Goal: Task Accomplishment & Management: Use online tool/utility

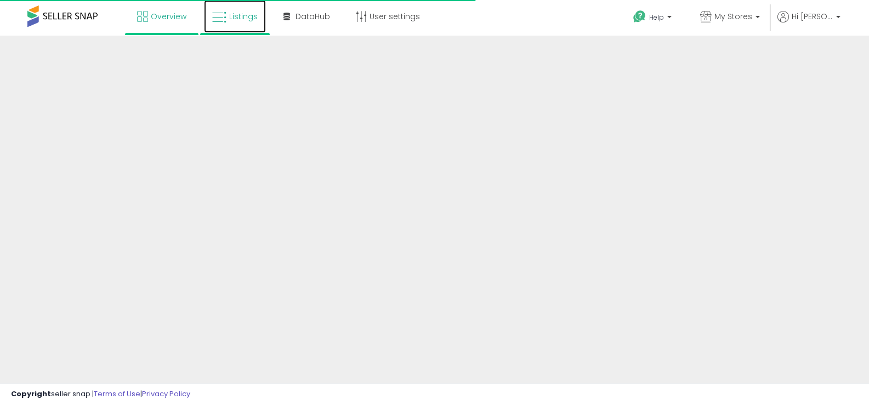
click at [254, 15] on span "Listings" at bounding box center [243, 16] width 29 height 11
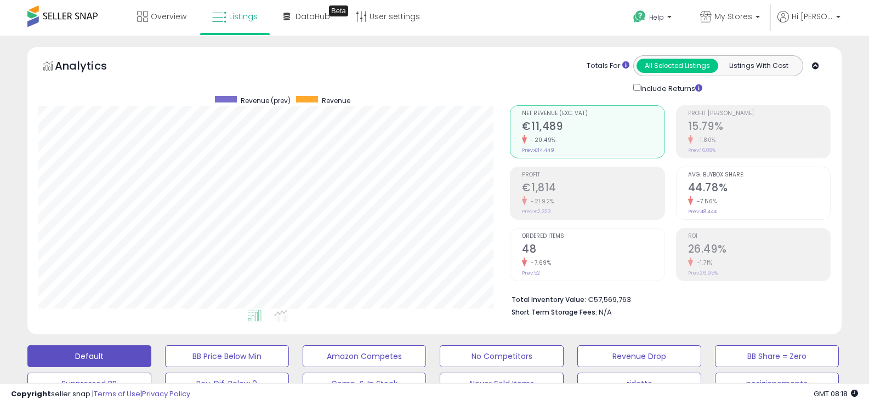
scroll to position [164, 0]
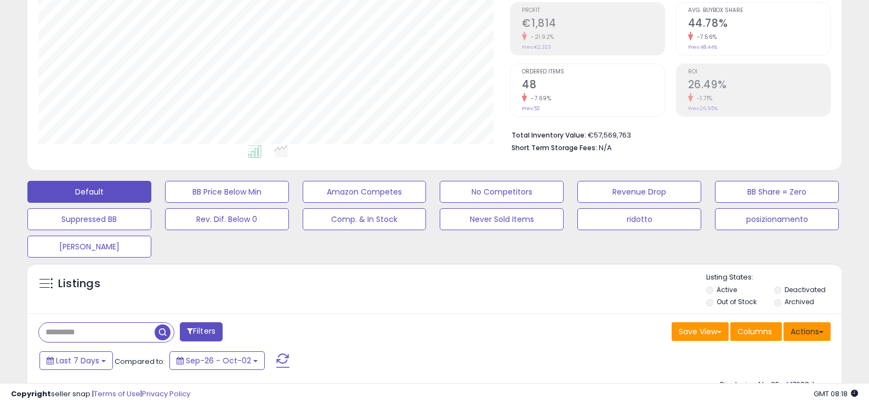
click at [807, 326] on button "Actions" at bounding box center [806, 331] width 47 height 19
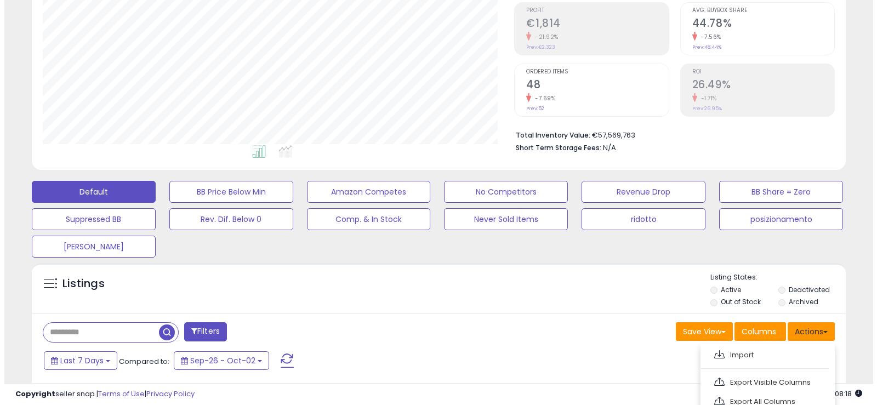
scroll to position [329, 0]
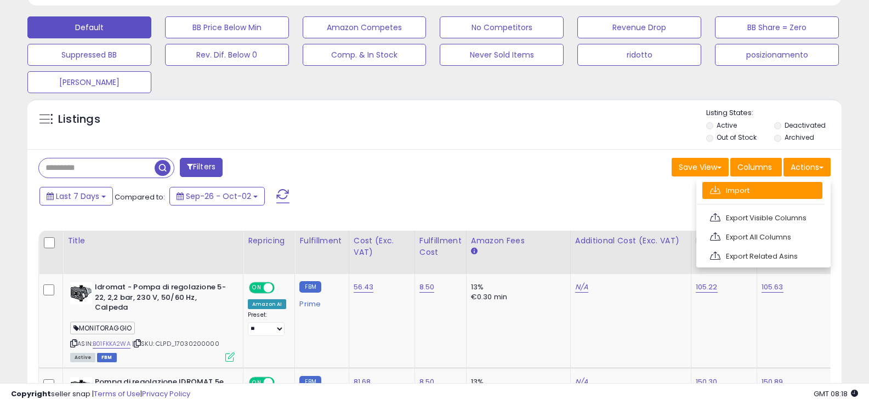
click at [730, 192] on link "Import" at bounding box center [762, 190] width 120 height 17
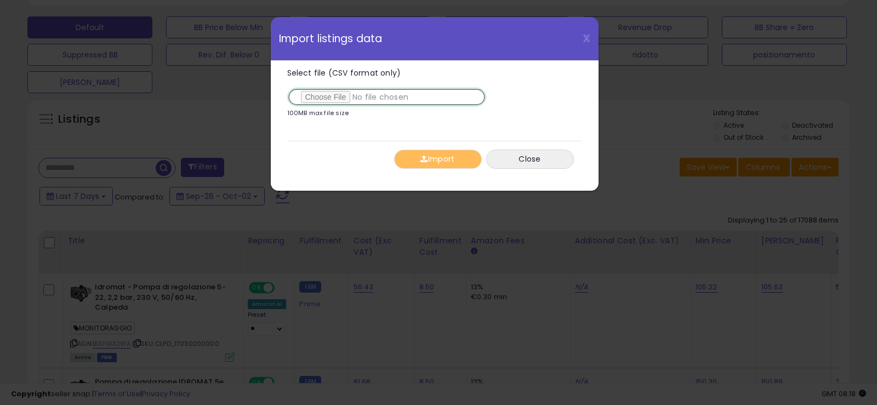
click at [315, 92] on input "Select file (CSV format only)" at bounding box center [386, 97] width 199 height 19
type input "**********"
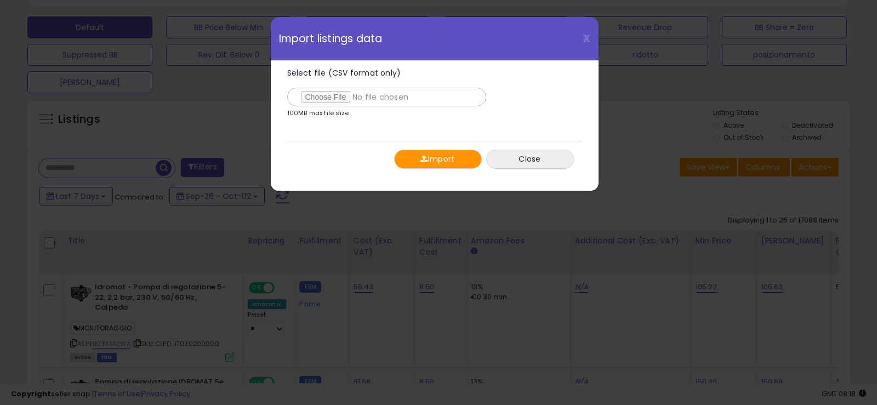
click at [437, 154] on button "Import" at bounding box center [438, 159] width 88 height 19
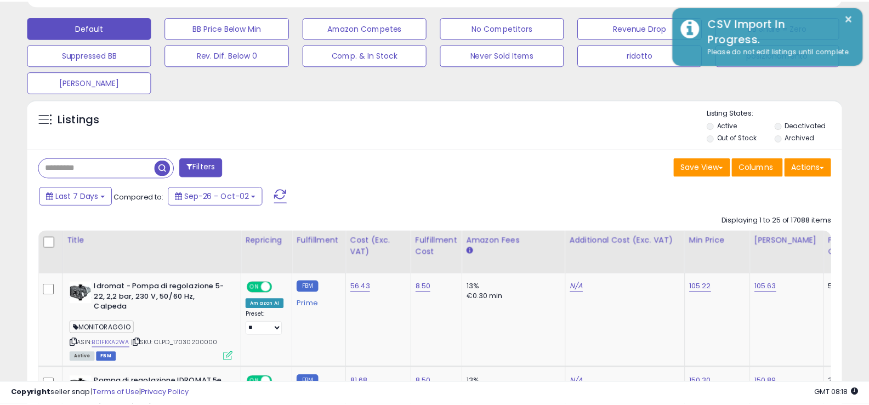
scroll to position [547859, 547612]
